Goal: Task Accomplishment & Management: Manage account settings

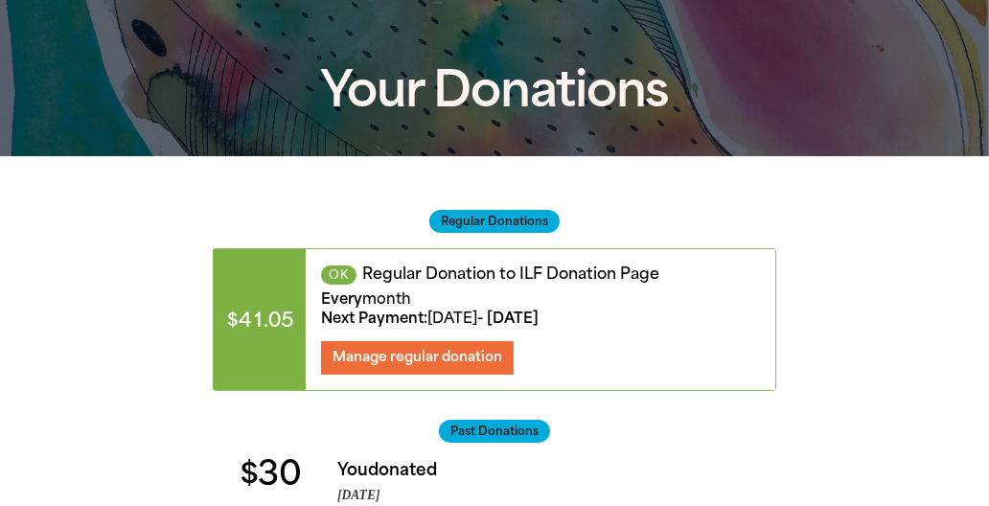
scroll to position [196, 0]
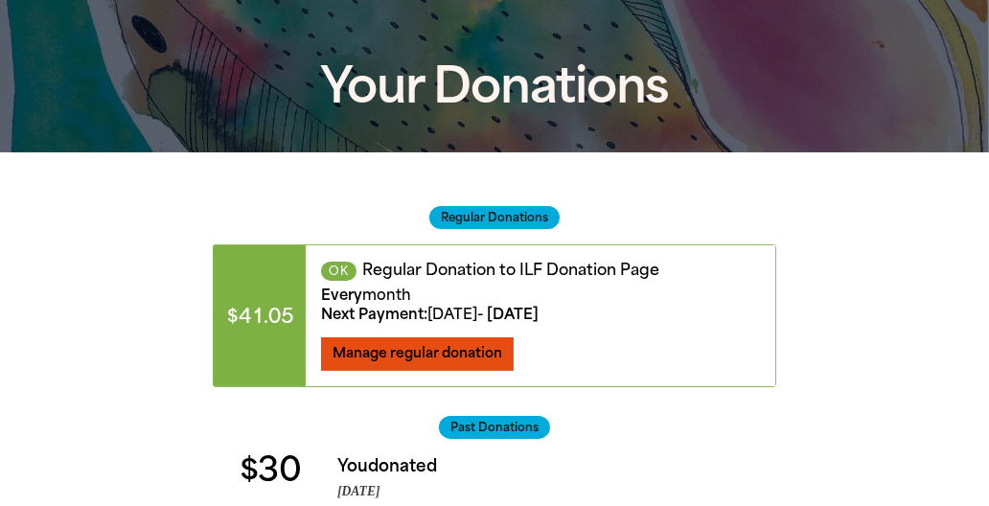
click at [459, 354] on span "Manage regular donation" at bounding box center [418, 353] width 170 height 16
select select "AUD"
select select "MONTH"
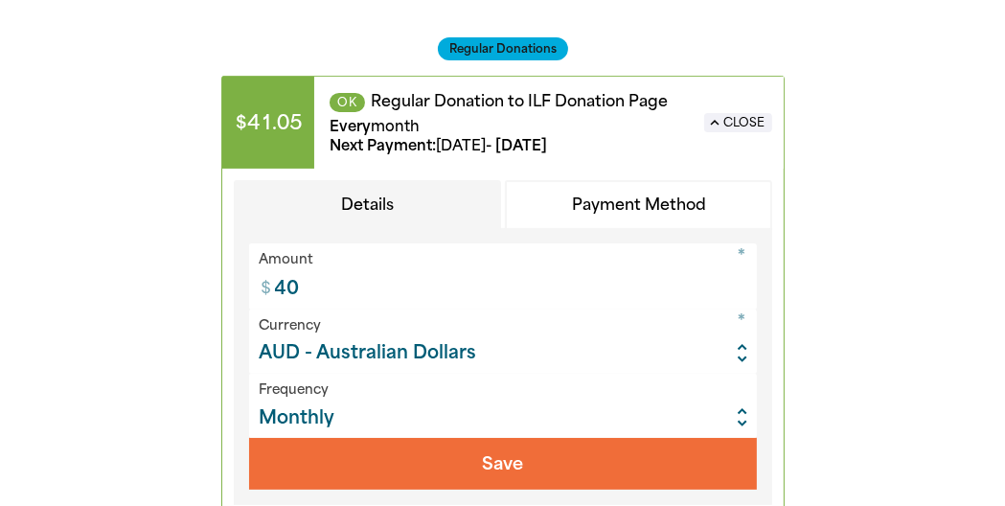
scroll to position [403, 0]
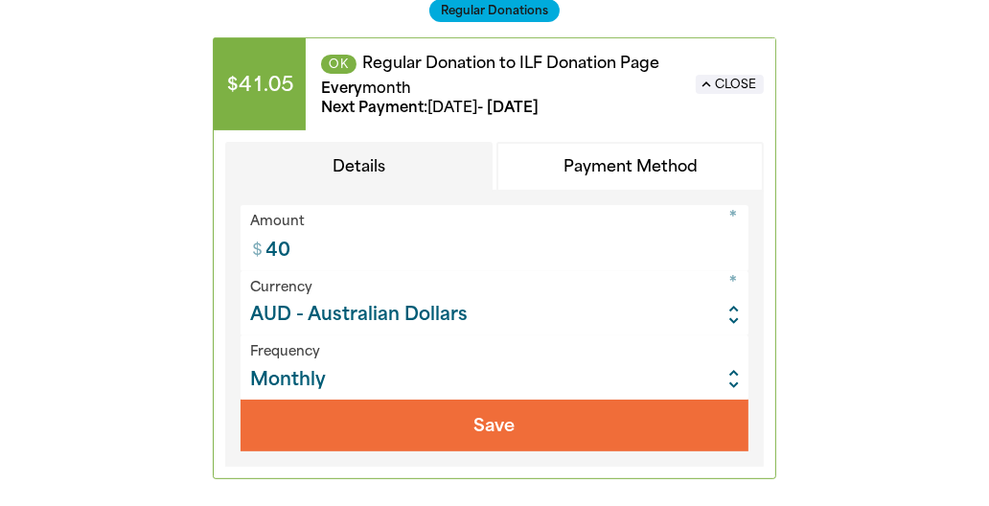
click at [666, 176] on button "Payment Method" at bounding box center [629, 167] width 267 height 50
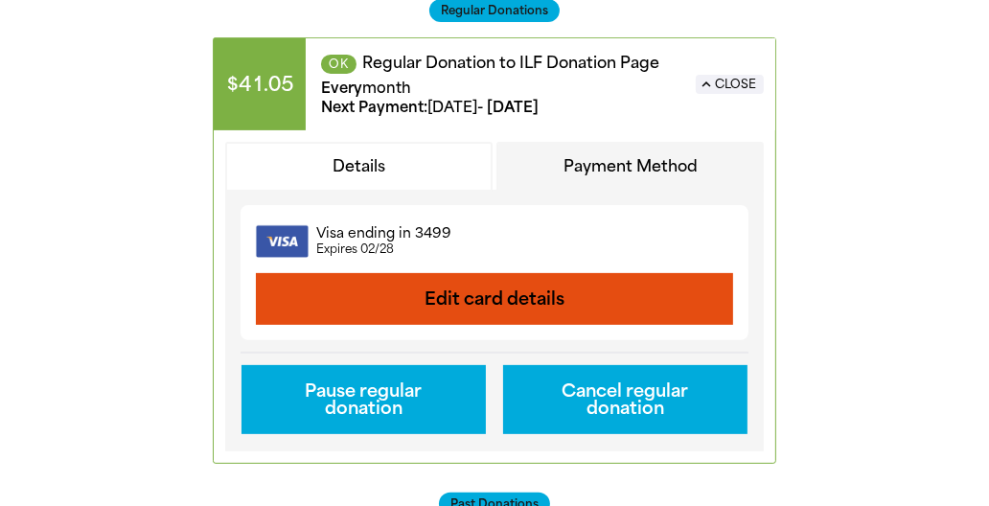
click at [644, 295] on button "Edit card details" at bounding box center [494, 299] width 477 height 52
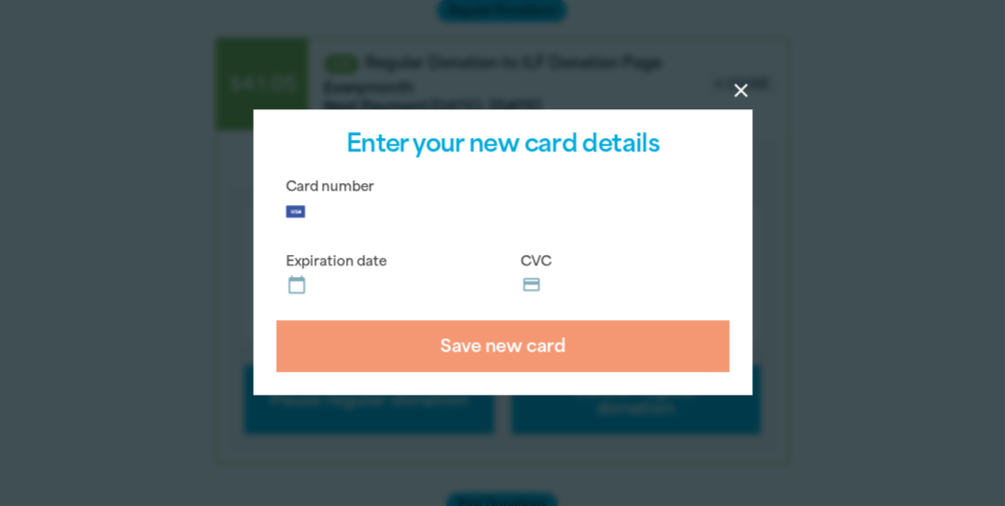
click at [305, 297] on label "Expiration date calendar_today" at bounding box center [385, 275] width 219 height 59
click at [311, 280] on input "Expiration date calendar_today" at bounding box center [397, 279] width 173 height 1
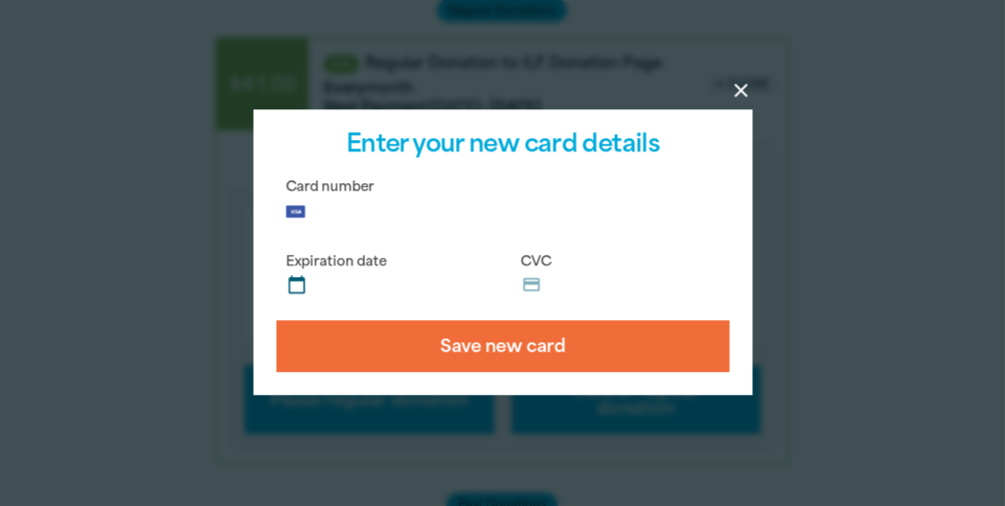
click at [600, 355] on button "Save new card" at bounding box center [502, 347] width 453 height 52
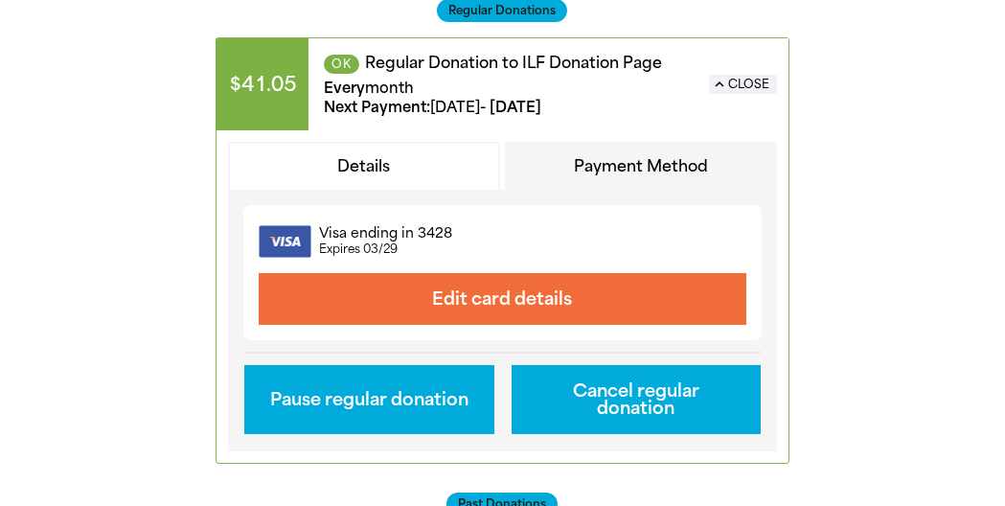
click at [518, 504] on span "Past Donations" at bounding box center [502, 504] width 111 height 23
click at [748, 91] on button "expand_less Close" at bounding box center [743, 84] width 68 height 19
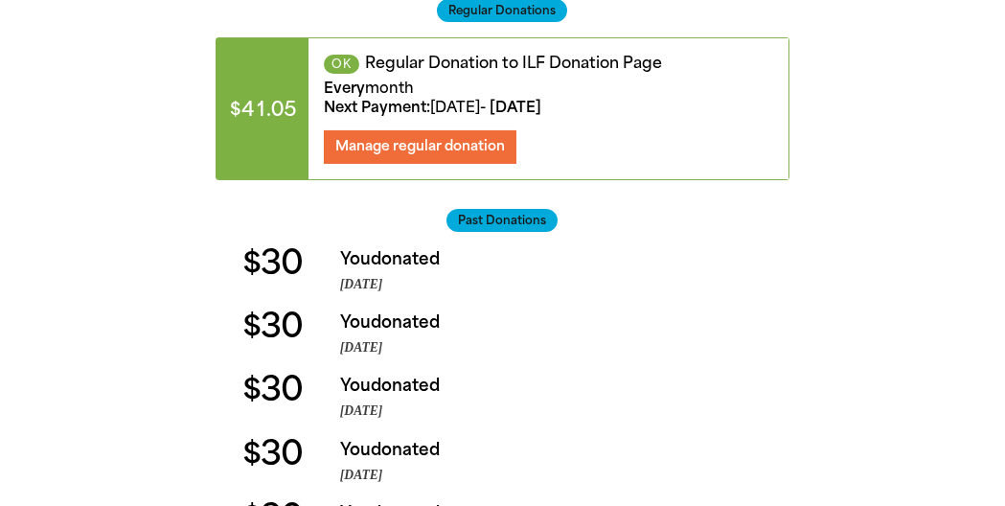
click at [527, 229] on span "Past Donations" at bounding box center [502, 220] width 111 height 23
